Goal: Transaction & Acquisition: Obtain resource

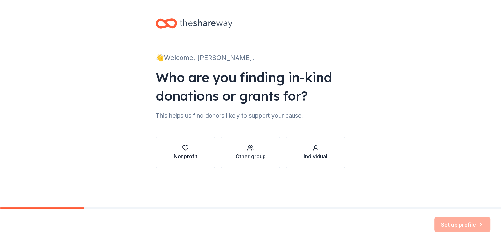
click at [209, 157] on button "Nonprofit" at bounding box center [186, 153] width 60 height 32
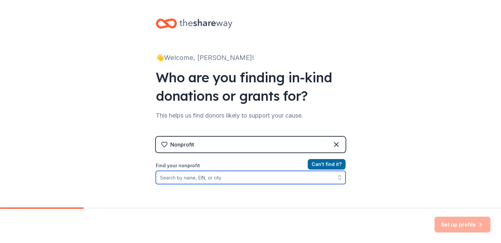
click at [211, 177] on input "Find your nonprofit" at bounding box center [251, 177] width 190 height 13
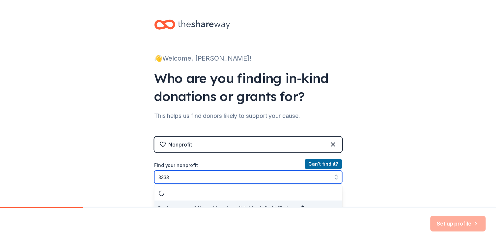
scroll to position [10, 0]
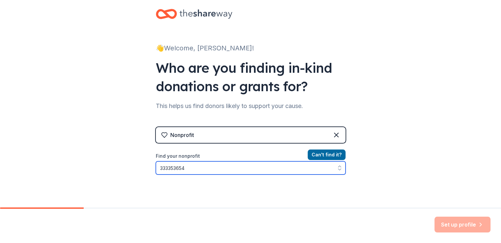
drag, startPoint x: 197, startPoint y: 158, endPoint x: 122, endPoint y: 161, distance: 75.2
click at [122, 161] on div "👋 Welcome, Michael! Who are you finding in-kind donations or grants for? This h…" at bounding box center [250, 131] width 501 height 282
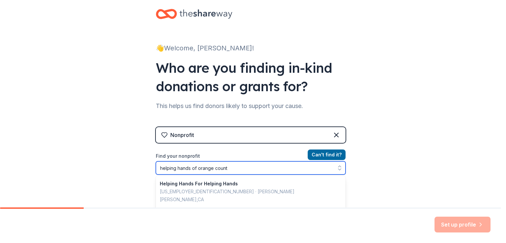
type input "helping hands of orange county"
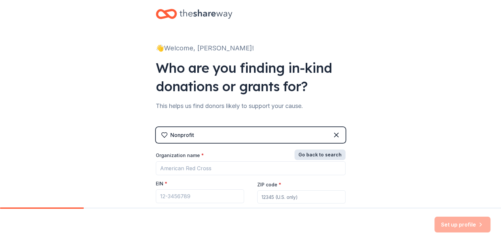
click at [315, 150] on button "Go back to search" at bounding box center [320, 155] width 51 height 11
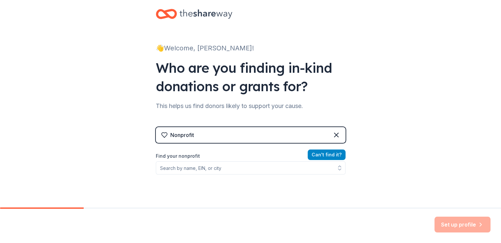
click at [331, 151] on button "Can ' t find it?" at bounding box center [327, 155] width 38 height 11
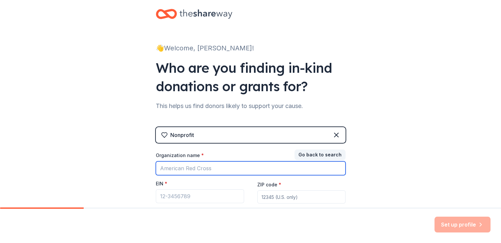
click at [196, 162] on input "Organization name *" at bounding box center [251, 168] width 190 height 14
type input "Helping Hands of Orange County Inc"
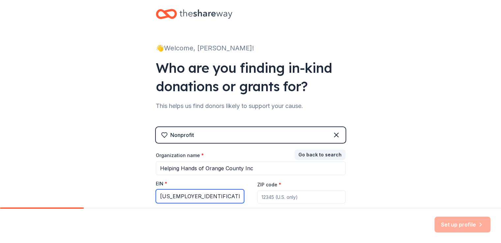
type input "33-3353654"
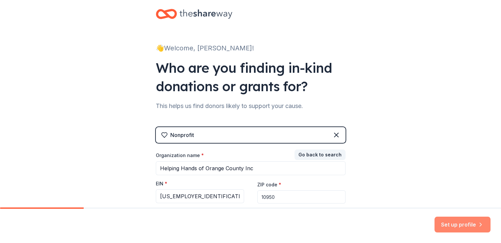
type input "10950"
click at [460, 220] on button "Set up profile" at bounding box center [463, 225] width 56 height 16
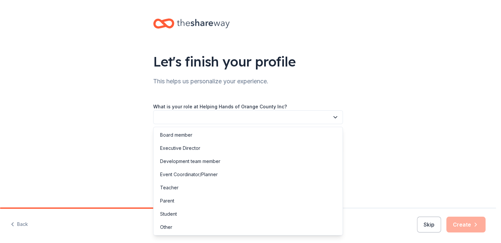
drag, startPoint x: 211, startPoint y: 116, endPoint x: 207, endPoint y: 116, distance: 3.3
click at [209, 116] on button "button" at bounding box center [248, 117] width 190 height 14
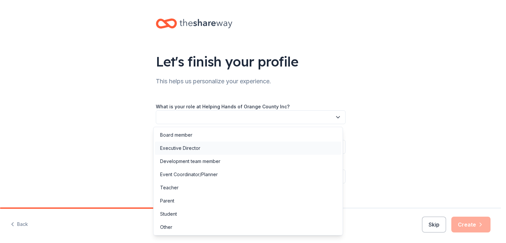
click at [205, 151] on div "Executive Director" at bounding box center [248, 148] width 187 height 13
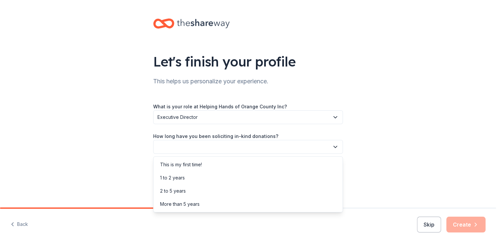
click at [205, 150] on button "button" at bounding box center [248, 147] width 190 height 14
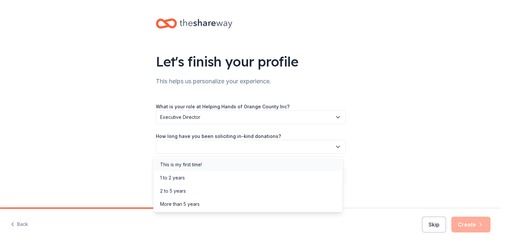
click at [205, 164] on div "This is my first time!" at bounding box center [248, 164] width 187 height 13
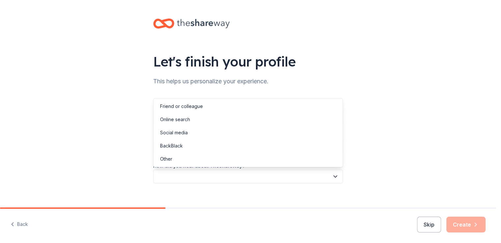
click at [205, 173] on button "button" at bounding box center [248, 177] width 190 height 14
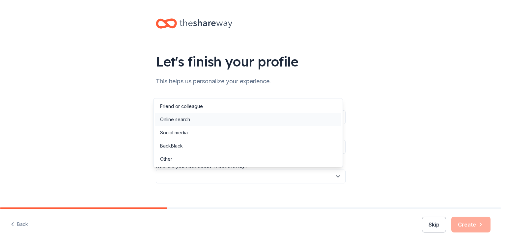
click at [206, 122] on div "Online search" at bounding box center [248, 119] width 187 height 13
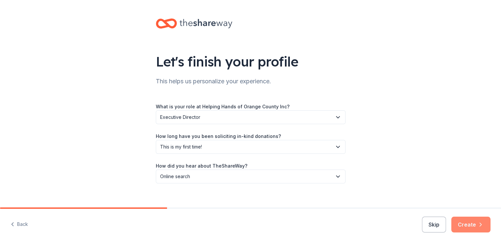
click at [467, 222] on button "Create" at bounding box center [470, 225] width 39 height 16
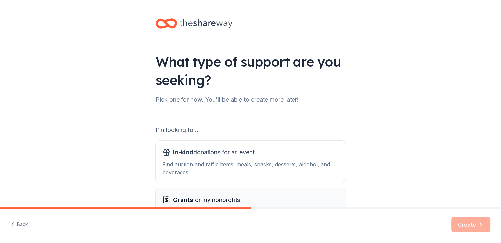
click at [240, 203] on span "Grants for my nonprofits" at bounding box center [206, 200] width 67 height 11
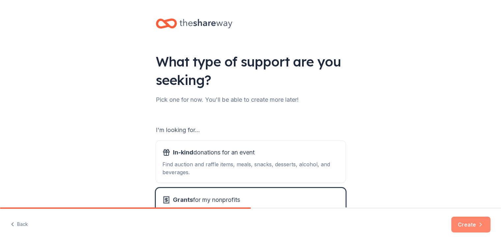
click at [470, 221] on button "Create" at bounding box center [470, 225] width 39 height 16
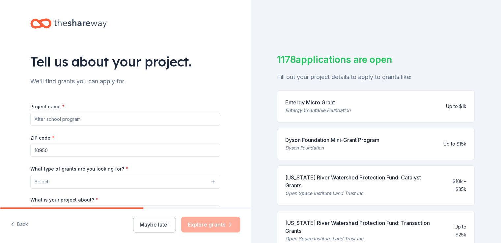
click at [74, 121] on input "Project name *" at bounding box center [125, 119] width 190 height 13
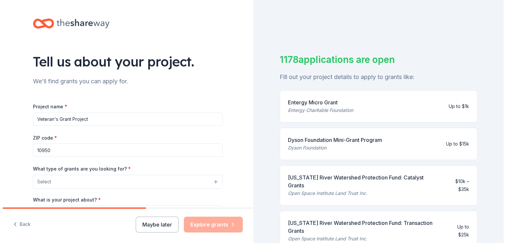
scroll to position [33, 0]
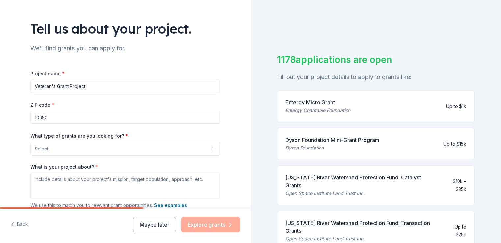
type input "Veteran's Grant Project"
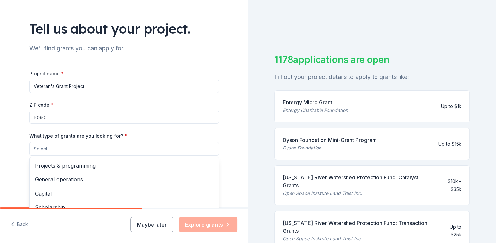
click at [85, 151] on button "Select" at bounding box center [124, 149] width 190 height 14
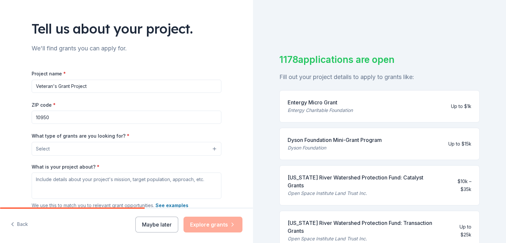
click at [85, 151] on button "Select" at bounding box center [127, 149] width 190 height 14
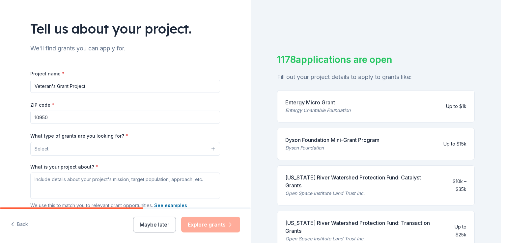
click at [85, 151] on button "Select" at bounding box center [125, 149] width 190 height 14
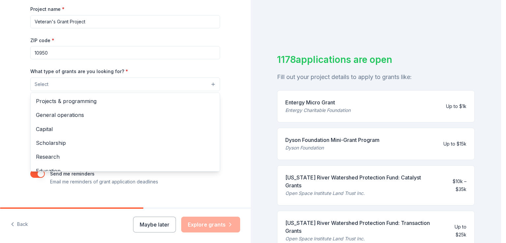
scroll to position [99, 0]
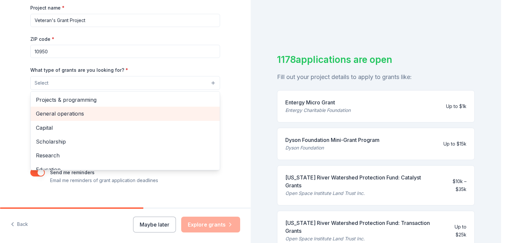
click at [83, 115] on span "General operations" at bounding box center [125, 113] width 179 height 9
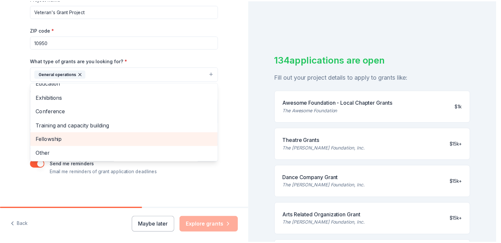
scroll to position [0, 0]
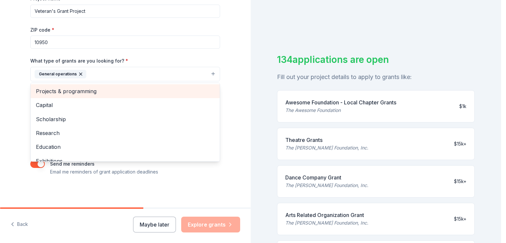
click at [115, 92] on span "Projects & programming" at bounding box center [125, 91] width 179 height 9
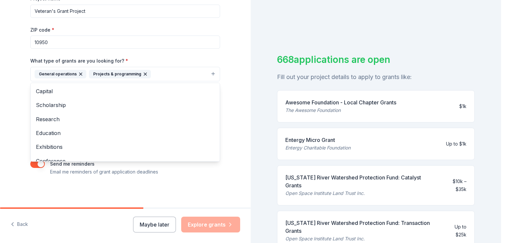
click at [228, 82] on div "Tell us about your project. We'll find grants you can apply for. Project name *…" at bounding box center [125, 50] width 211 height 316
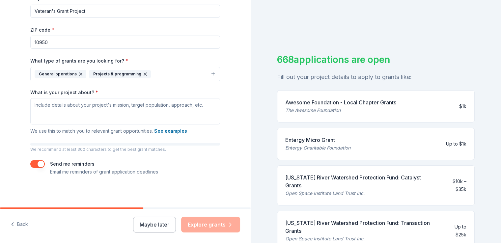
click at [225, 158] on div "Tell us about your project. We'll find grants you can apply for. Project name *…" at bounding box center [125, 50] width 211 height 316
click at [101, 110] on textarea "What is your project about? *" at bounding box center [125, 111] width 190 height 26
paste textarea "Helping Hands of Orange County, a 501(c)(3) nonprofit organization, is dedicate…"
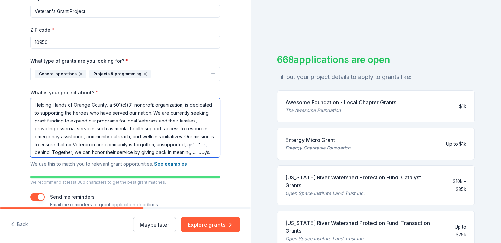
scroll to position [6, 0]
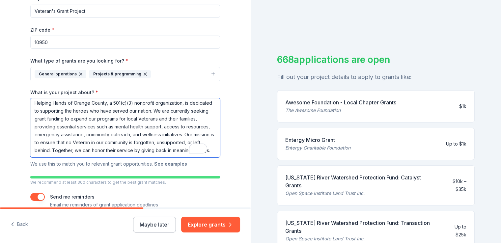
type textarea "Helping Hands of Orange County, a 501(c)(3) nonprofit organization, is dedicate…"
click at [163, 164] on button "See examples" at bounding box center [170, 164] width 33 height 8
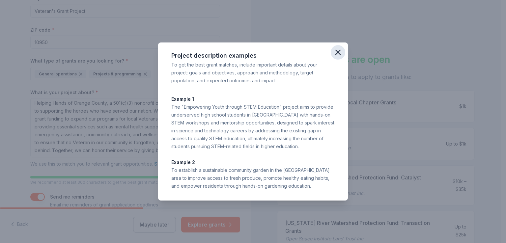
click at [338, 50] on icon "button" at bounding box center [337, 52] width 9 height 9
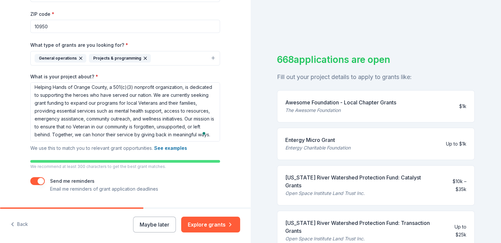
scroll to position [0, 0]
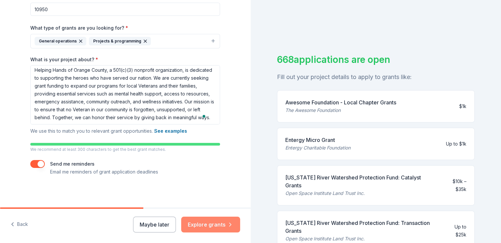
click at [225, 226] on button "Explore grants" at bounding box center [210, 225] width 59 height 16
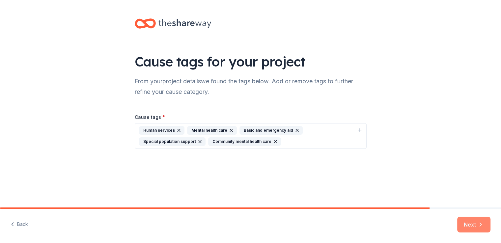
click at [464, 228] on button "Next" at bounding box center [473, 225] width 33 height 16
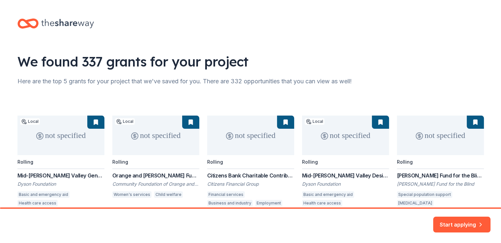
scroll to position [8, 0]
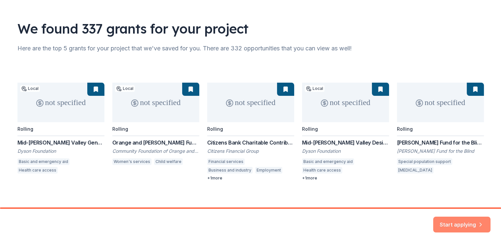
click at [455, 213] on button "Start applying" at bounding box center [461, 221] width 57 height 16
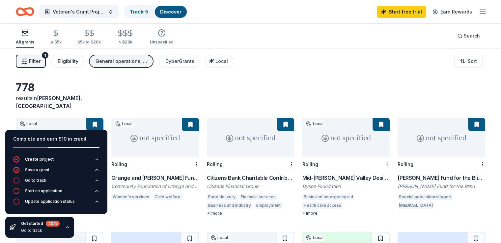
click at [77, 64] on div "Eligibility" at bounding box center [68, 61] width 21 height 8
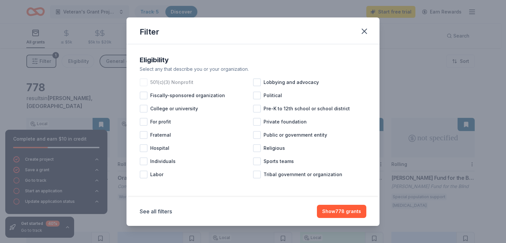
click at [145, 85] on div at bounding box center [144, 82] width 8 height 8
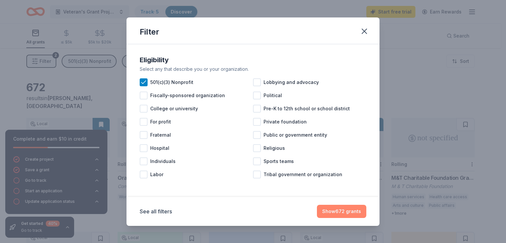
click at [352, 209] on button "Show 672 grants" at bounding box center [341, 211] width 49 height 13
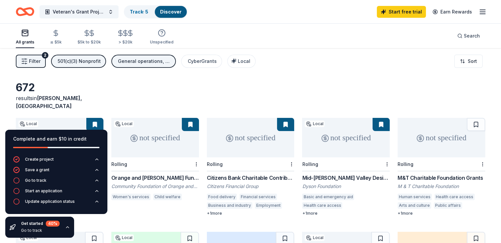
click at [162, 95] on div "672 results in Kiryas Joel, NY" at bounding box center [251, 95] width 470 height 29
click at [66, 228] on icon "button" at bounding box center [67, 227] width 5 height 5
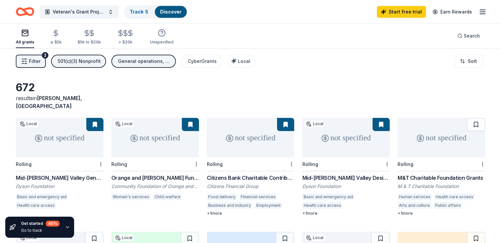
click at [244, 174] on div "Citizens Bank Charitable Contributions" at bounding box center [251, 178] width 88 height 8
click at [185, 174] on div "Orange and Sullivan Fund for Women and Children" at bounding box center [155, 178] width 88 height 8
click at [217, 57] on div "CyberGrants" at bounding box center [202, 61] width 29 height 8
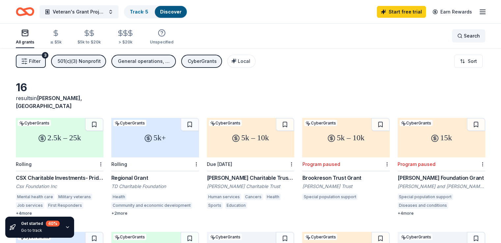
click at [457, 37] on div "Search" at bounding box center [468, 36] width 23 height 8
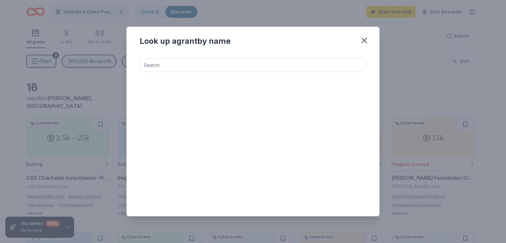
click at [205, 67] on input at bounding box center [253, 64] width 227 height 13
type input "computer grant"
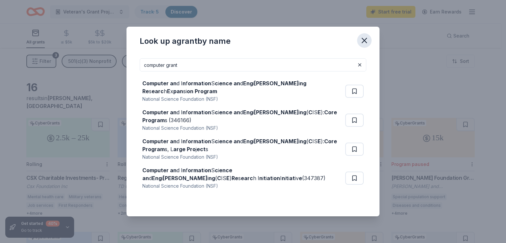
click at [366, 39] on icon "button" at bounding box center [364, 40] width 9 height 9
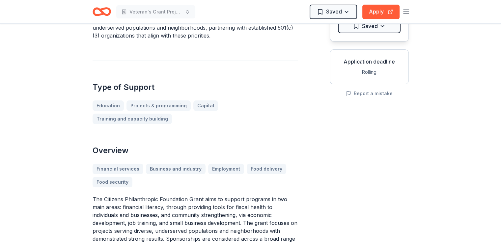
scroll to position [132, 0]
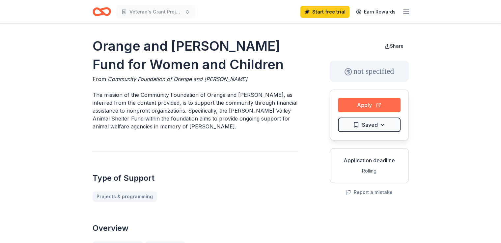
click at [358, 107] on button "Apply" at bounding box center [369, 105] width 63 height 14
